Goal: Check status

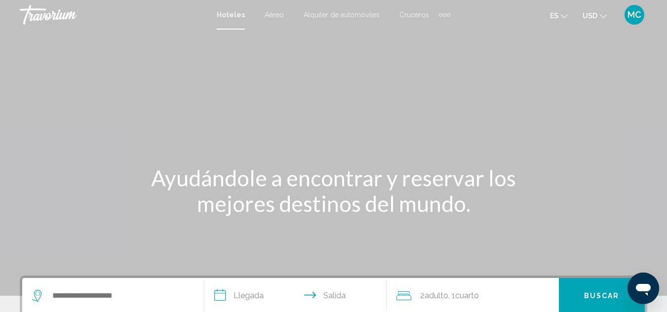
click at [634, 14] on span "MC" at bounding box center [634, 15] width 14 height 10
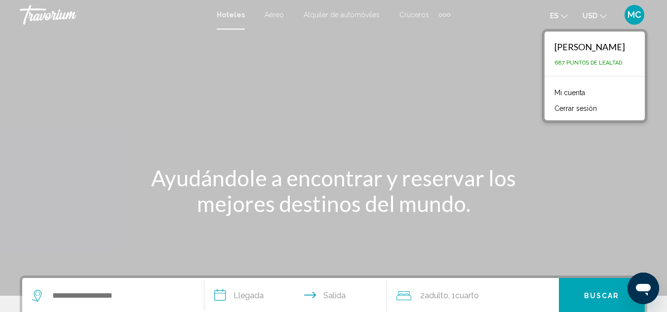
click at [554, 94] on link "Mi cuenta" at bounding box center [569, 92] width 40 height 13
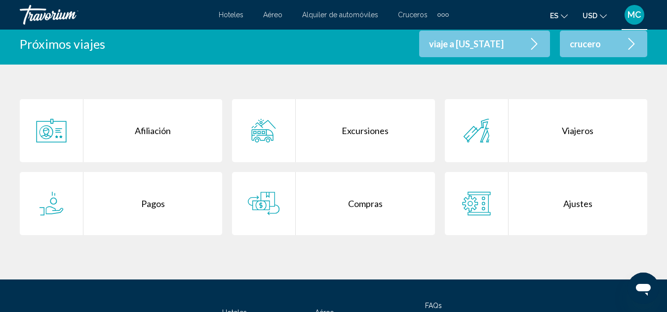
scroll to position [197, 0]
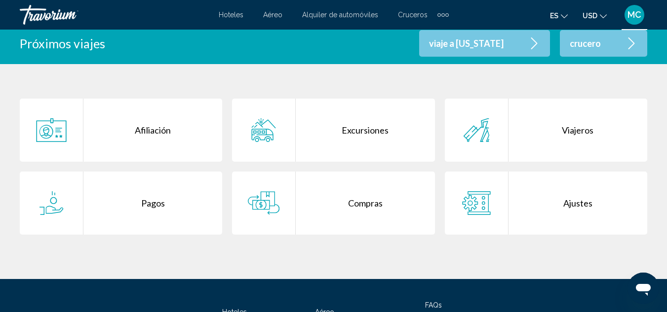
click at [363, 205] on div "Compras" at bounding box center [365, 203] width 139 height 63
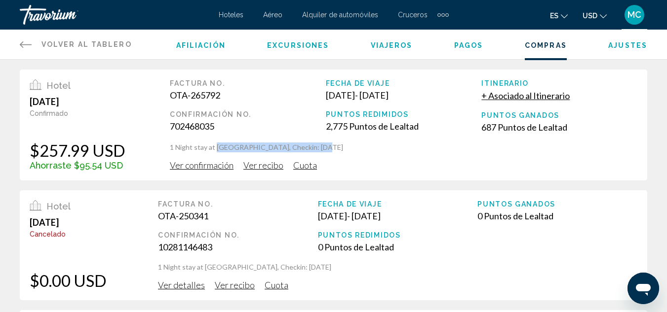
drag, startPoint x: 215, startPoint y: 146, endPoint x: 313, endPoint y: 149, distance: 97.7
click at [313, 149] on p "1 Night stay at [GEOGRAPHIC_DATA], Checkin: [DATE]" at bounding box center [403, 148] width 467 height 10
copy p "[GEOGRAPHIC_DATA]"
